Goal: Navigation & Orientation: Find specific page/section

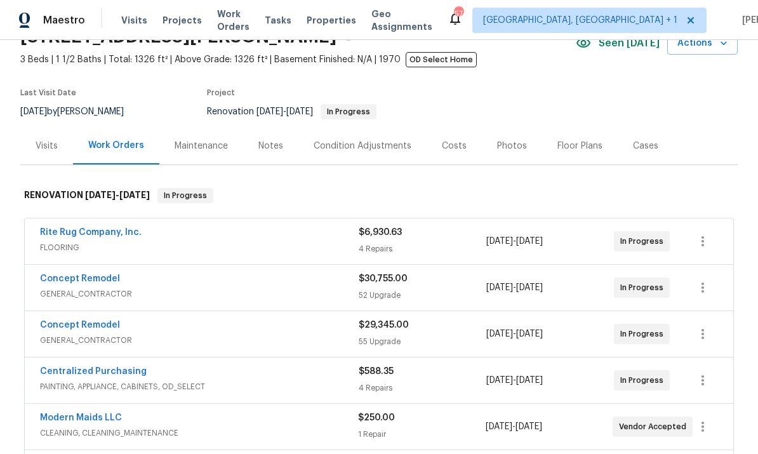
scroll to position [64, 0]
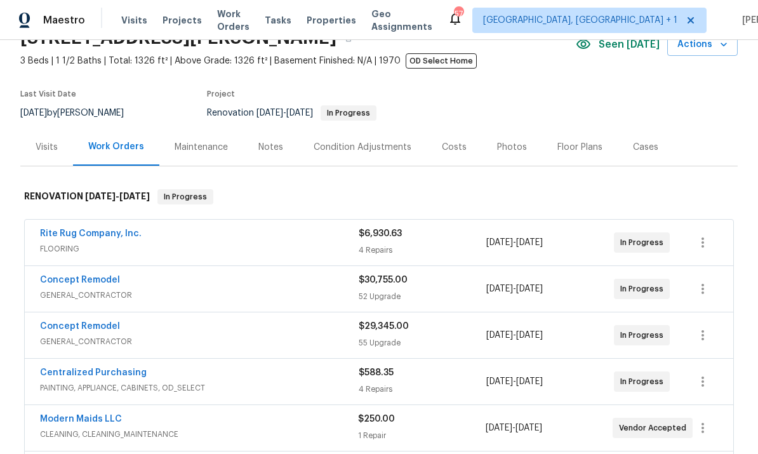
click at [74, 281] on link "Concept Remodel" at bounding box center [80, 280] width 80 height 9
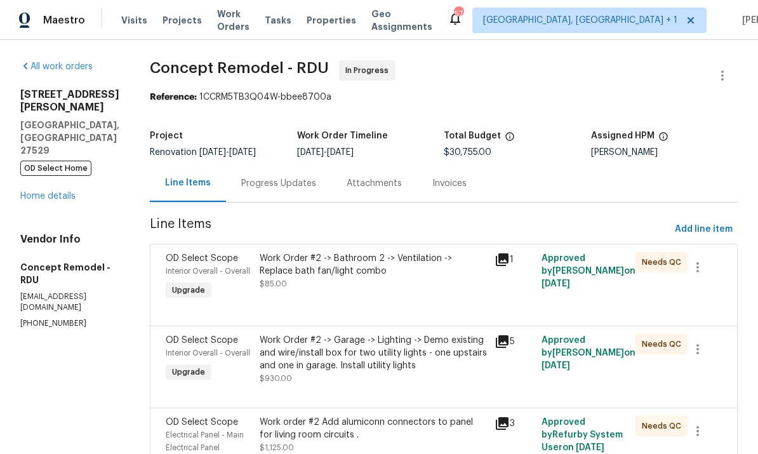
click at [53, 192] on link "Home details" at bounding box center [47, 196] width 55 height 9
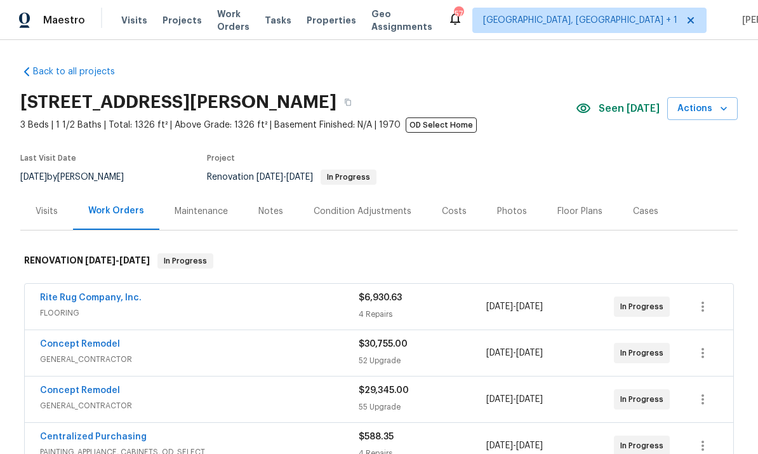
click at [85, 393] on link "Concept Remodel" at bounding box center [80, 390] width 80 height 9
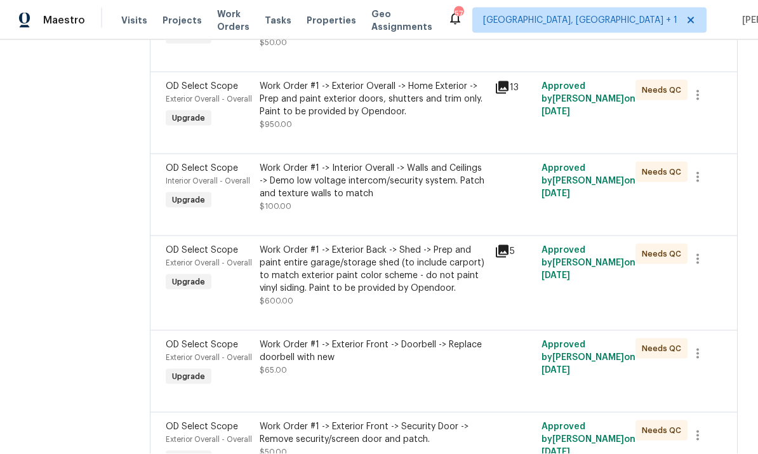
scroll to position [1179, 0]
